Goal: Navigation & Orientation: Find specific page/section

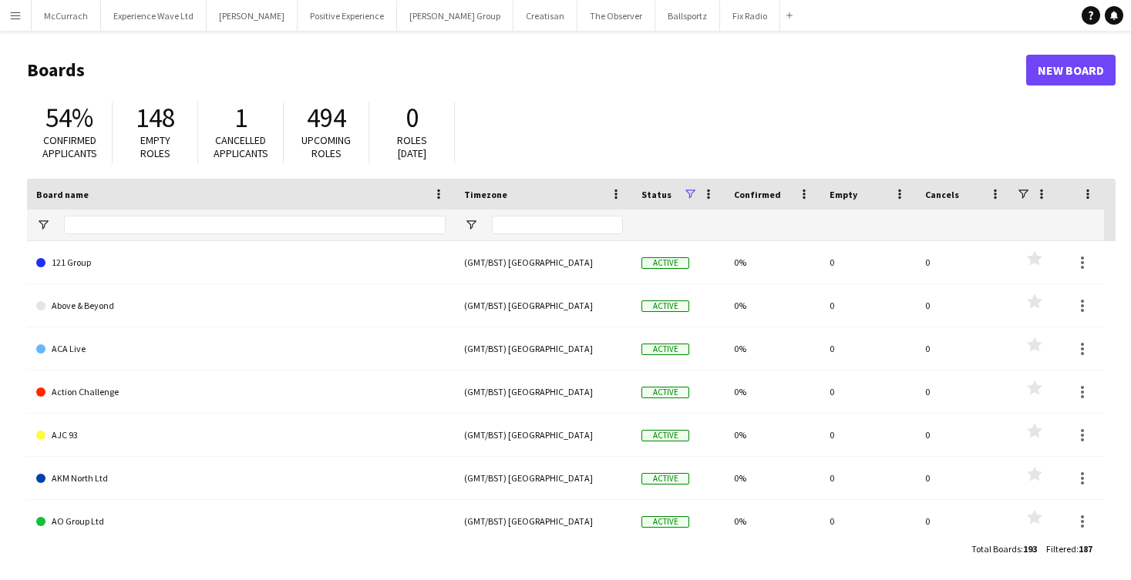
click at [6, 22] on button "Menu" at bounding box center [15, 15] width 31 height 31
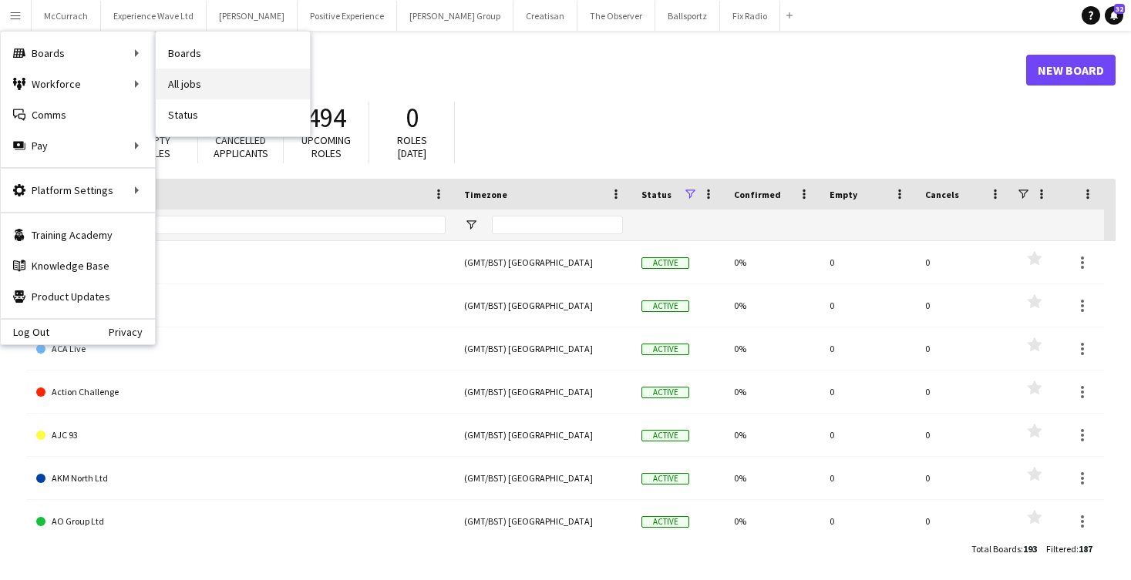
click at [194, 87] on link "All jobs" at bounding box center [233, 84] width 154 height 31
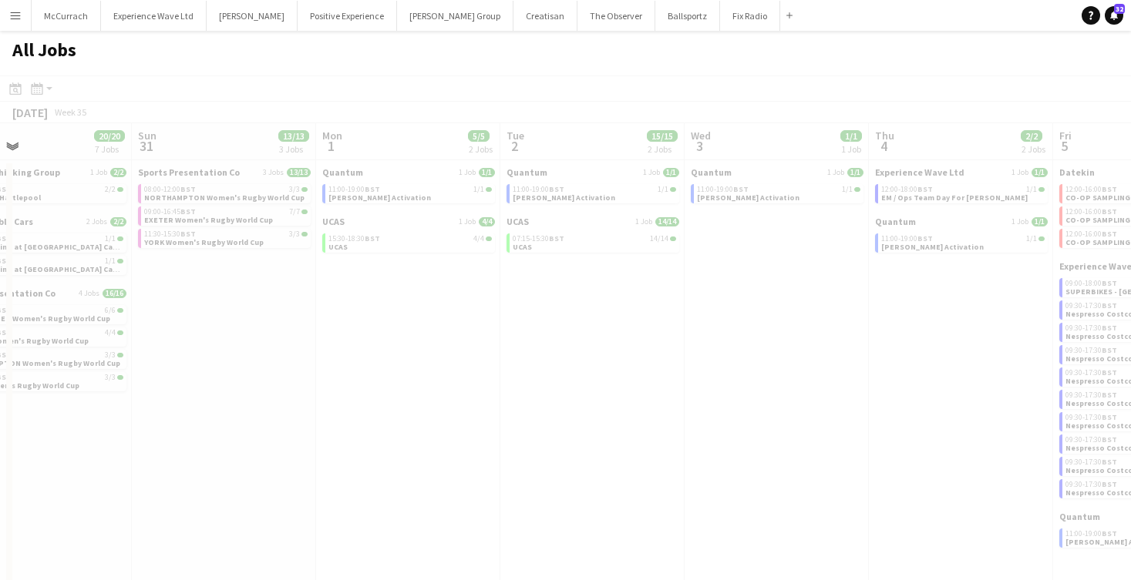
scroll to position [0, 435]
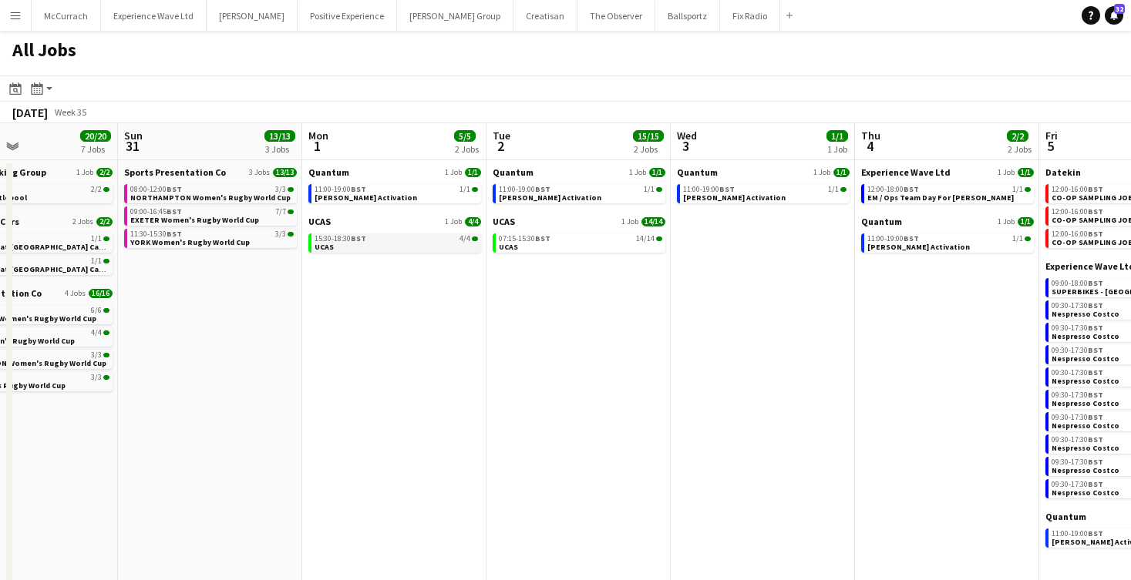
click at [388, 248] on link "15:30-18:30 BST 4/4 UCAS" at bounding box center [395, 243] width 163 height 18
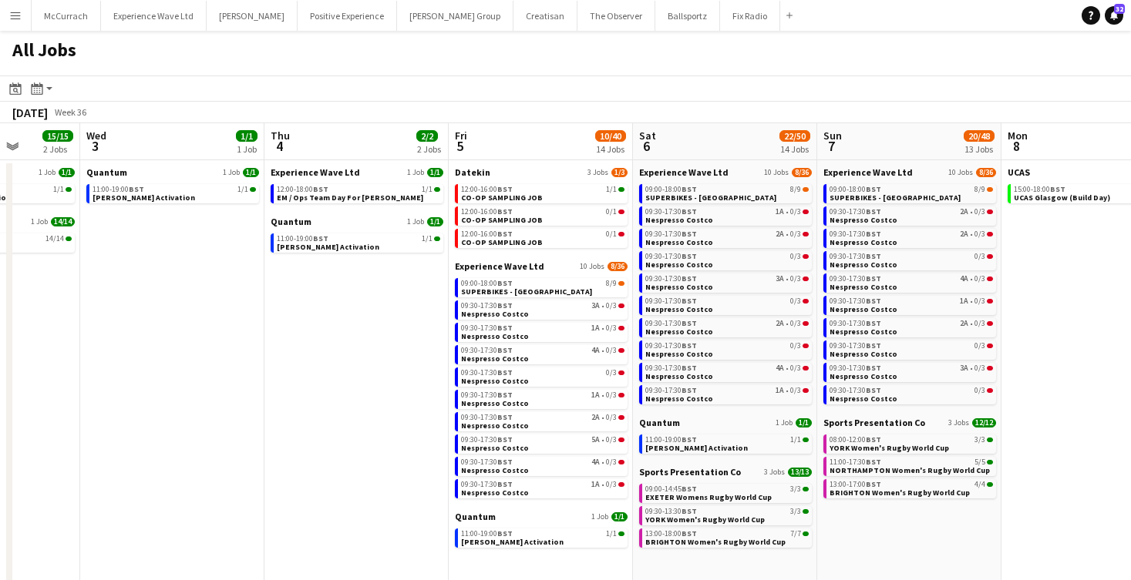
scroll to position [0, 703]
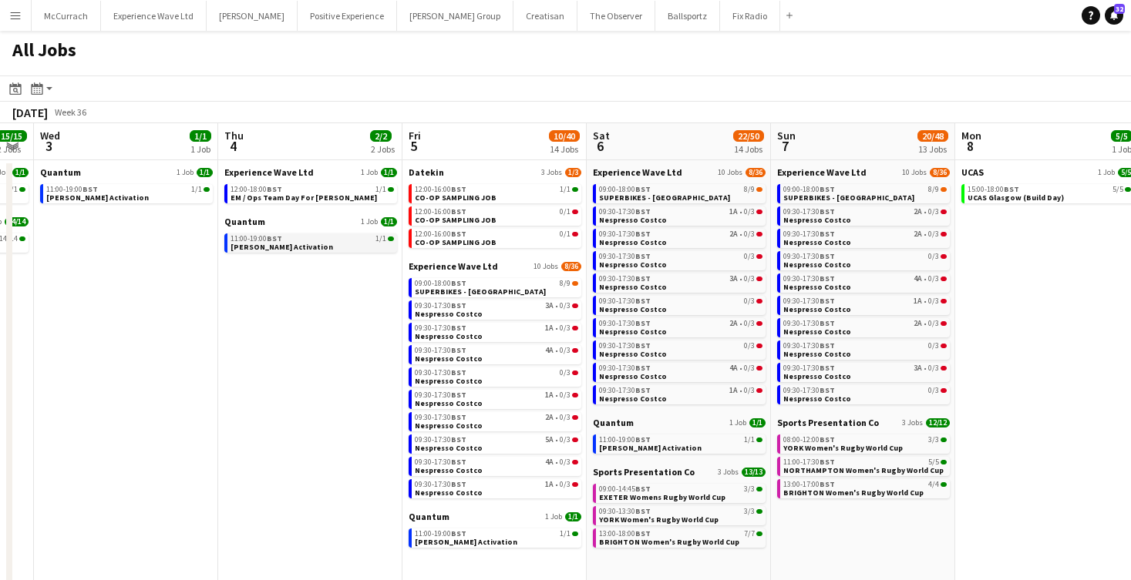
click at [348, 247] on link "11:00-19:00 BST 1/1 Cirio Waitrose Activation" at bounding box center [311, 243] width 163 height 18
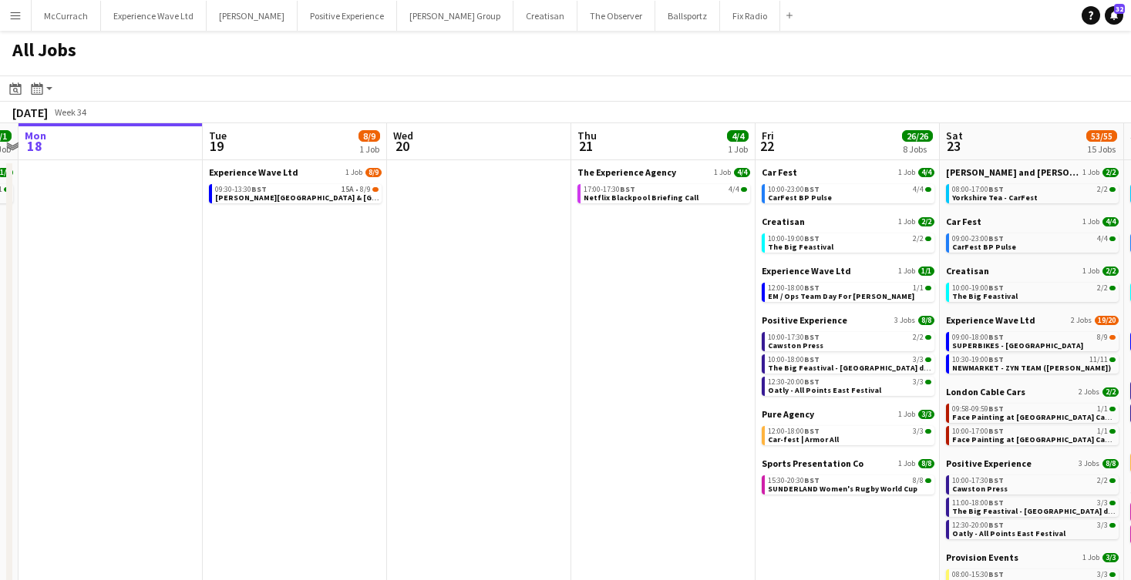
scroll to position [0, 580]
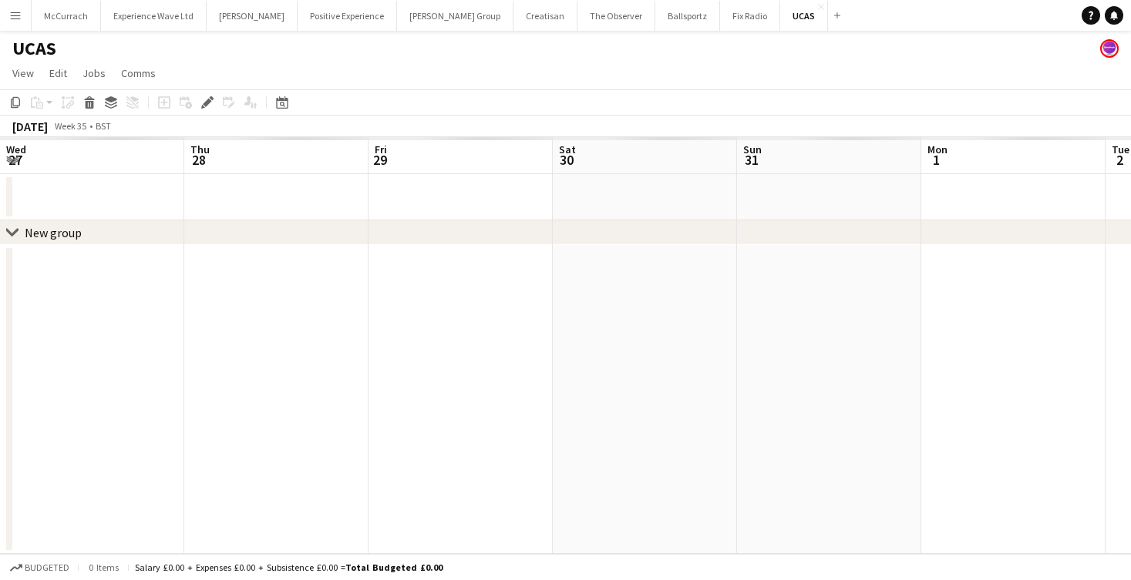
scroll to position [0, 529]
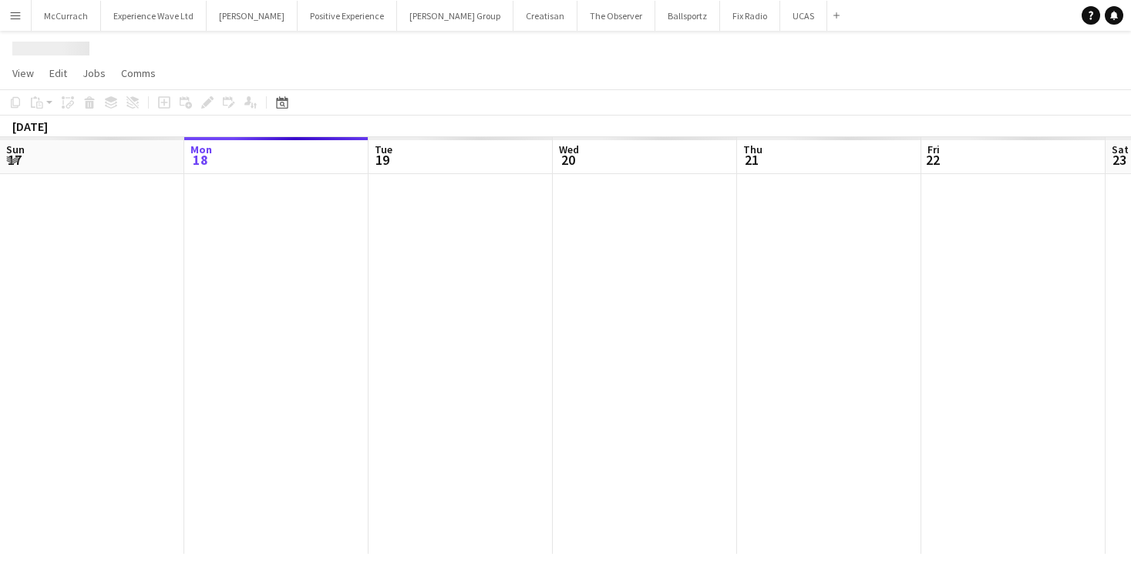
scroll to position [0, 529]
